Goal: Check status: Check status

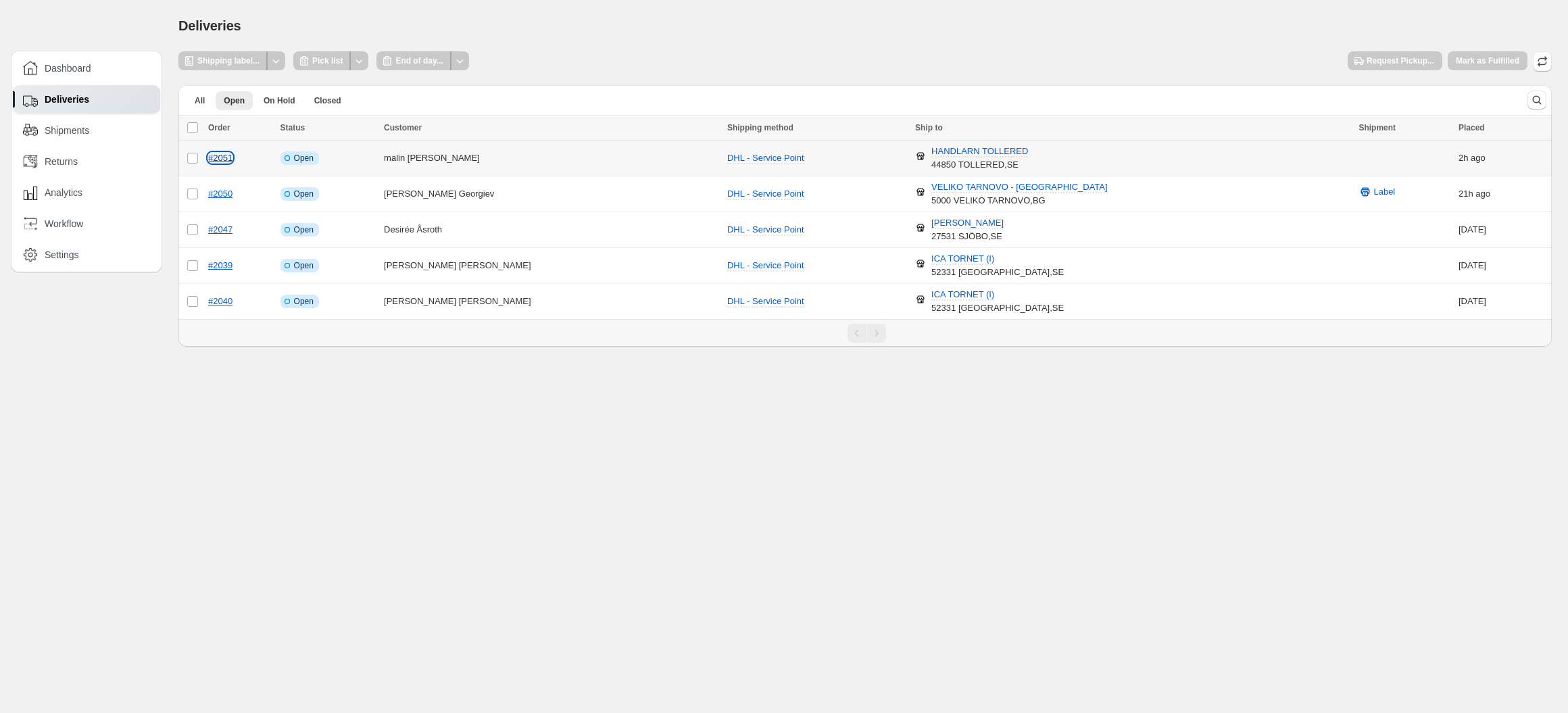
click at [226, 156] on link "#2051" at bounding box center [220, 157] width 24 height 10
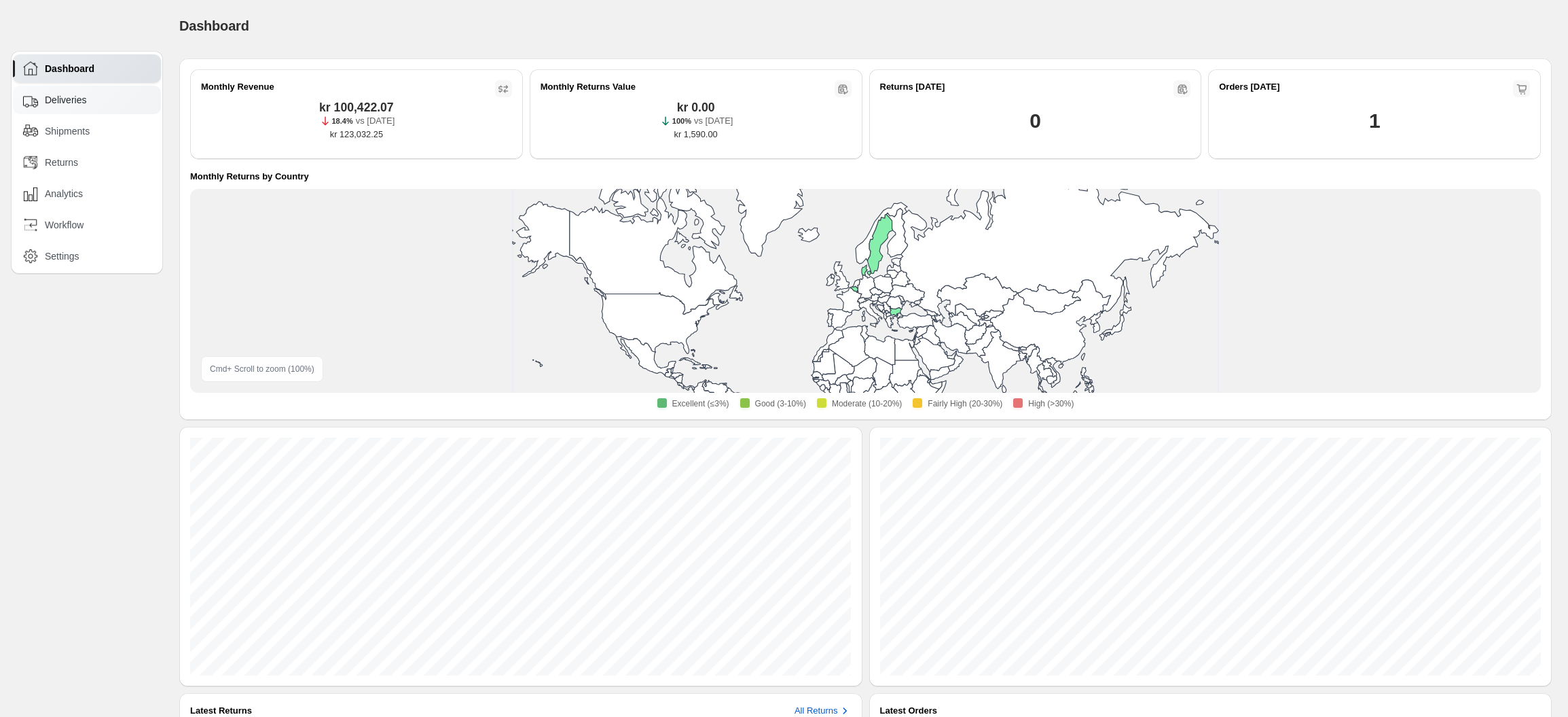
click at [86, 99] on span "Deliveries" at bounding box center [65, 99] width 41 height 13
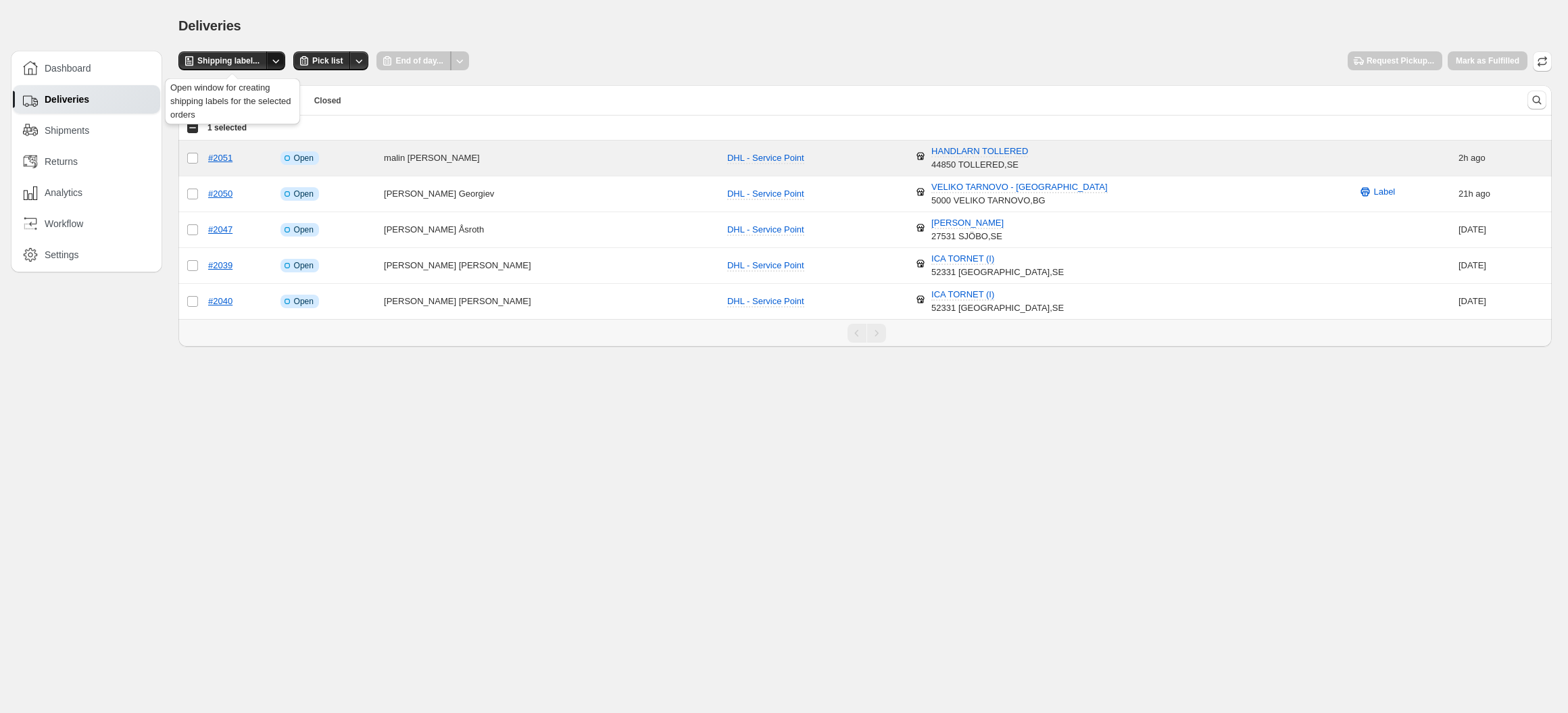
click at [275, 59] on icon "Other actions" at bounding box center [275, 61] width 13 height 13
click at [225, 63] on span "Shipping label..." at bounding box center [229, 61] width 62 height 11
